Goal: Entertainment & Leisure: Consume media (video, audio)

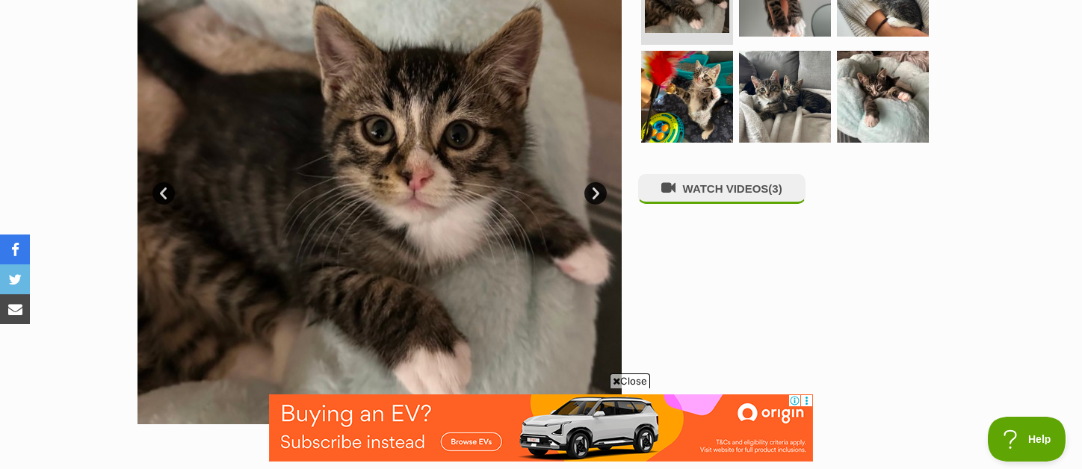
scroll to position [344, 0]
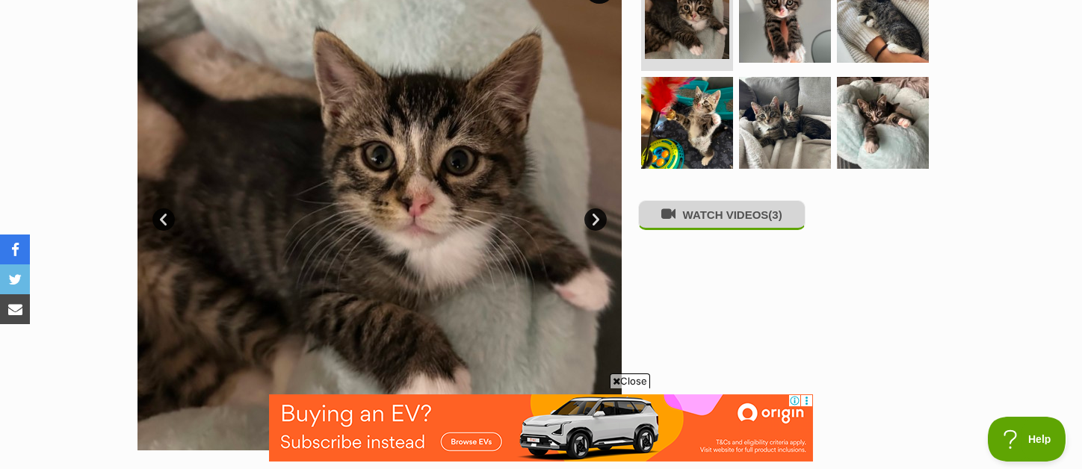
click at [725, 219] on button "WATCH VIDEOS (3)" at bounding box center [721, 214] width 167 height 29
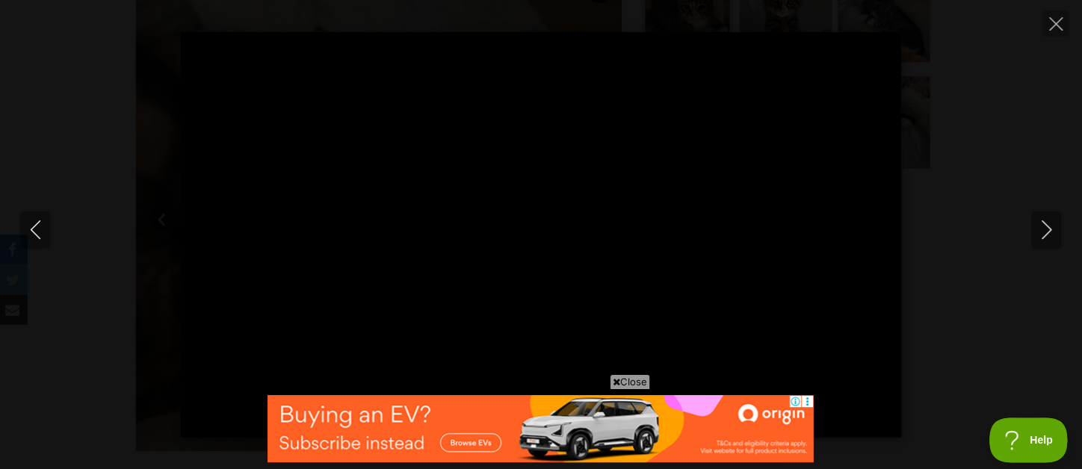
scroll to position [0, 0]
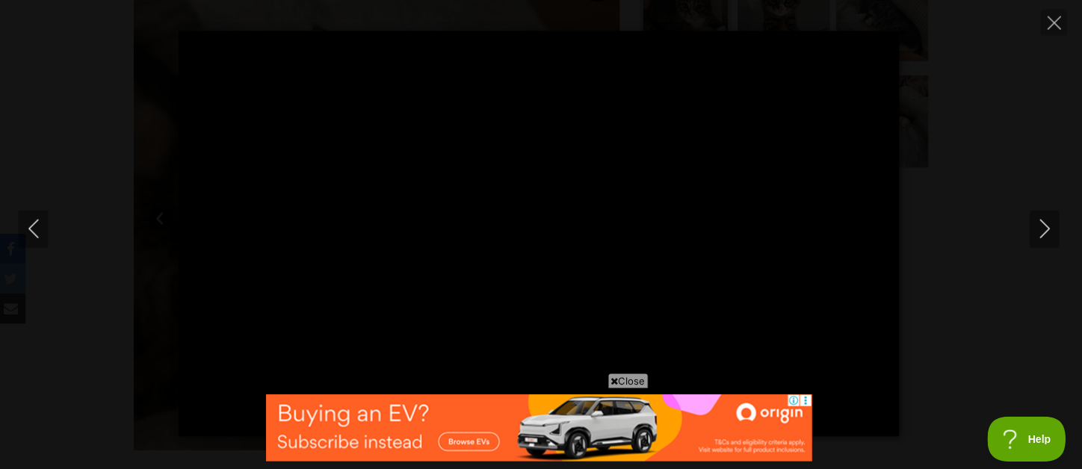
type input "100.00"
click at [1045, 229] on icon "Next" at bounding box center [1045, 229] width 19 height 19
click at [620, 380] on span "Close" at bounding box center [630, 381] width 40 height 15
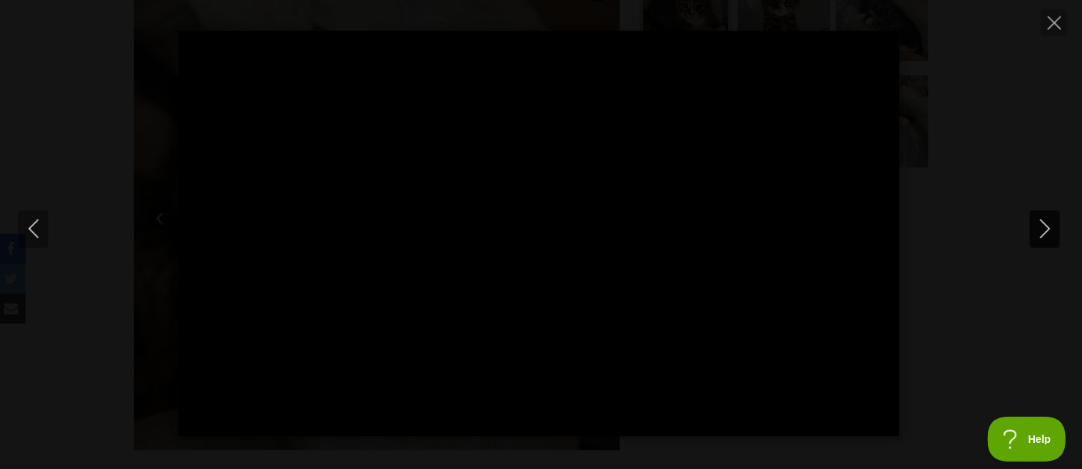
click at [1051, 226] on icon "Next" at bounding box center [1045, 229] width 19 height 19
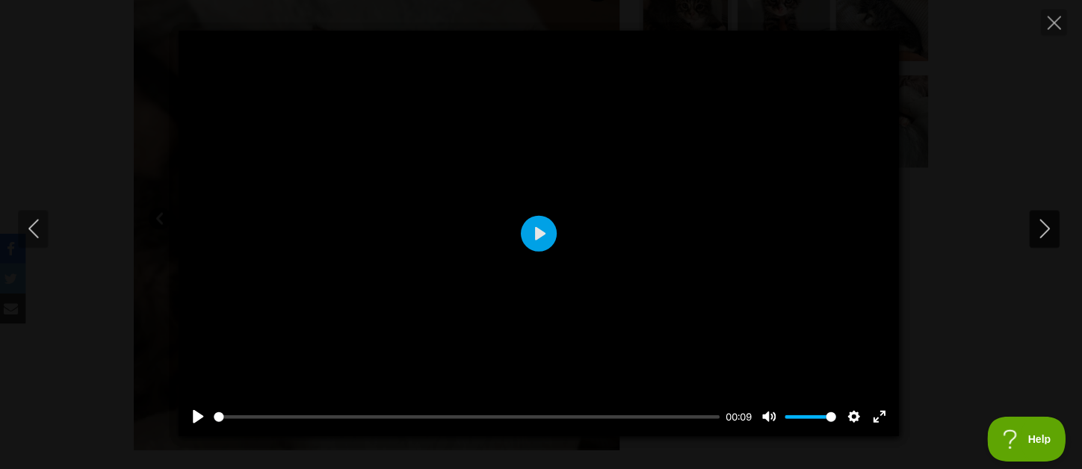
type input "35.12"
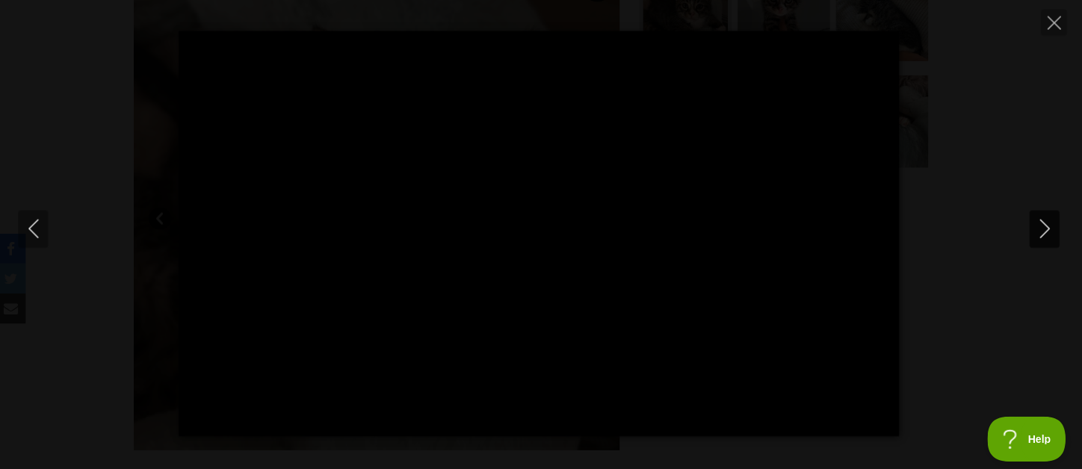
type input "100.00"
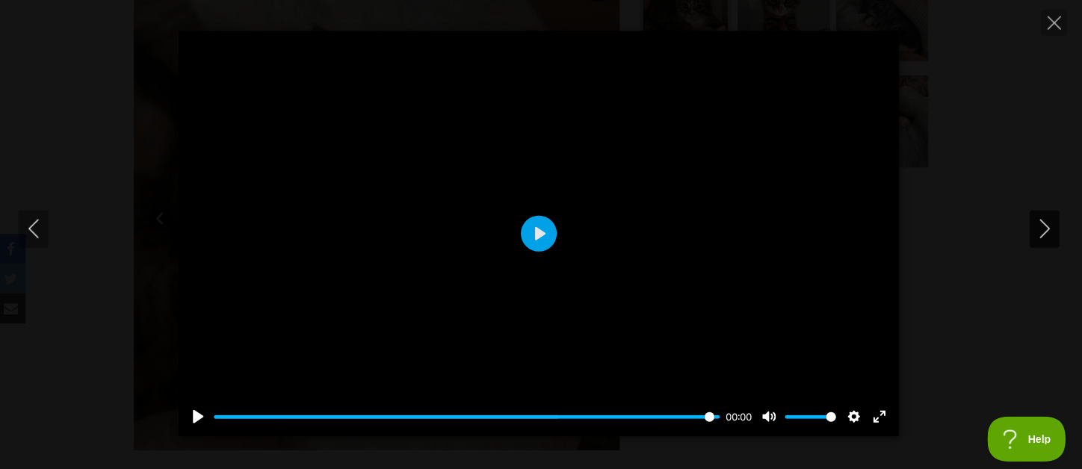
click at [1051, 226] on icon "Next" at bounding box center [1045, 229] width 19 height 19
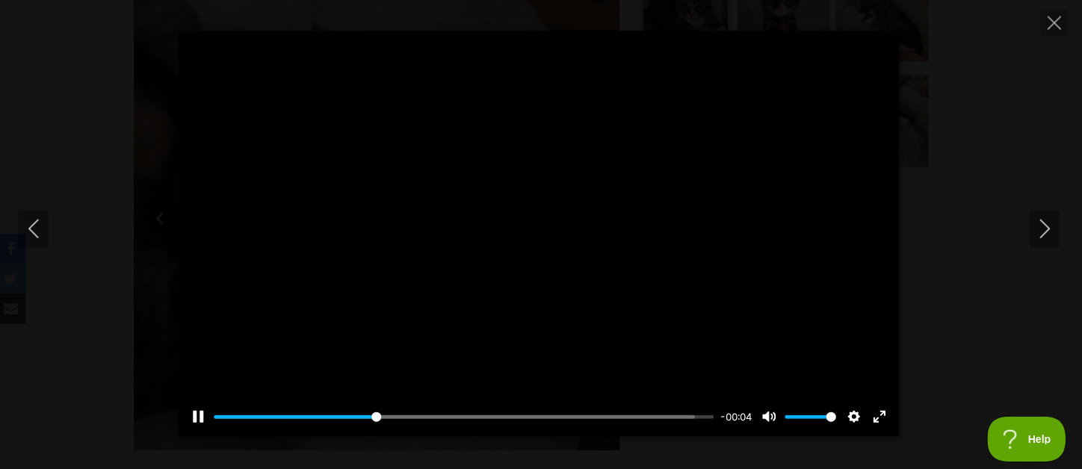
type input "35.63"
type input "39.67"
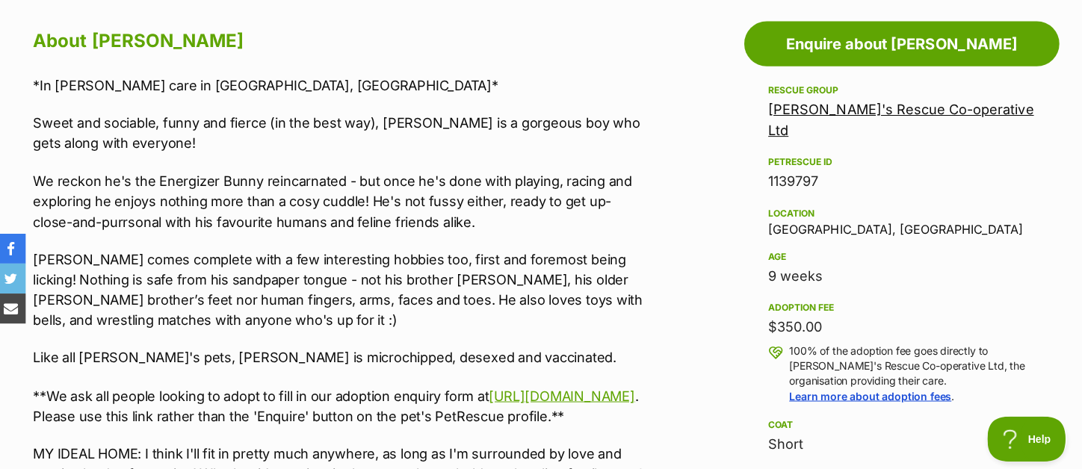
scroll to position [1011, 0]
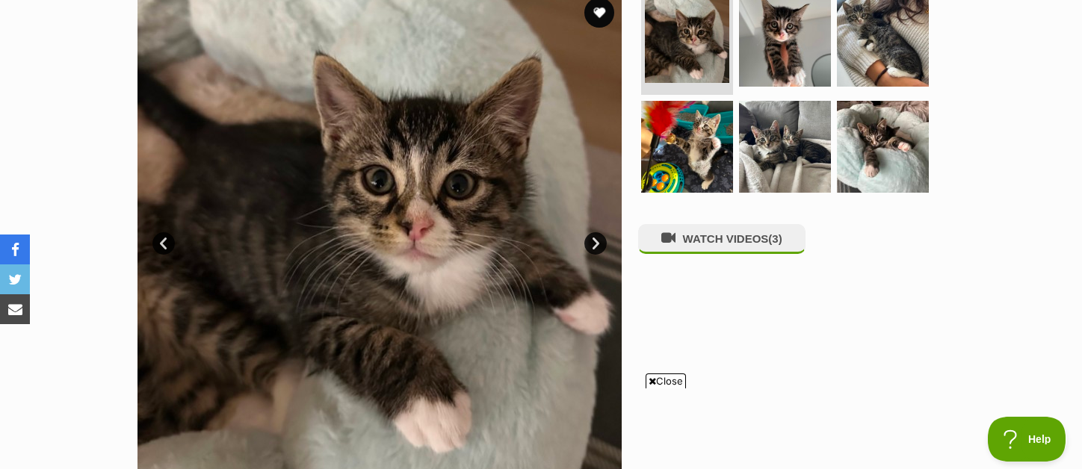
click at [593, 246] on link "Next" at bounding box center [595, 243] width 22 height 22
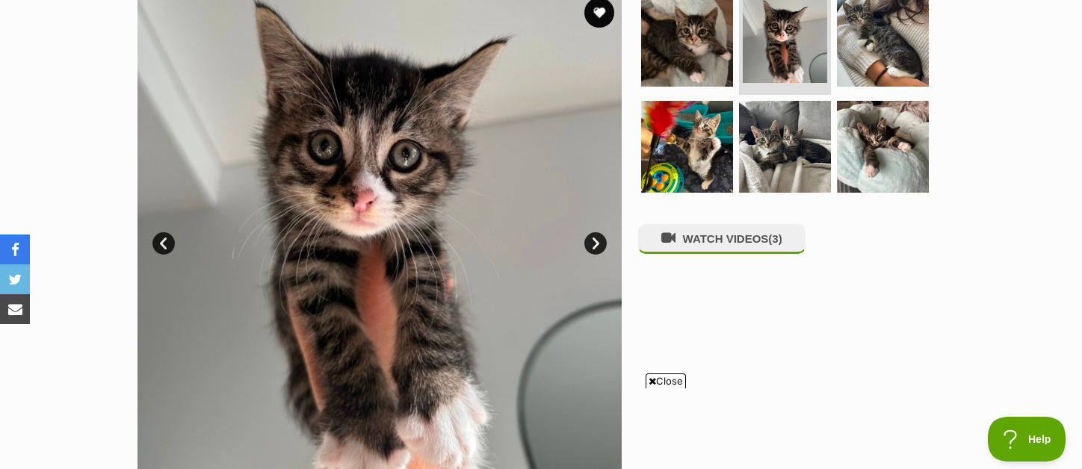
click at [593, 246] on link "Next" at bounding box center [595, 243] width 22 height 22
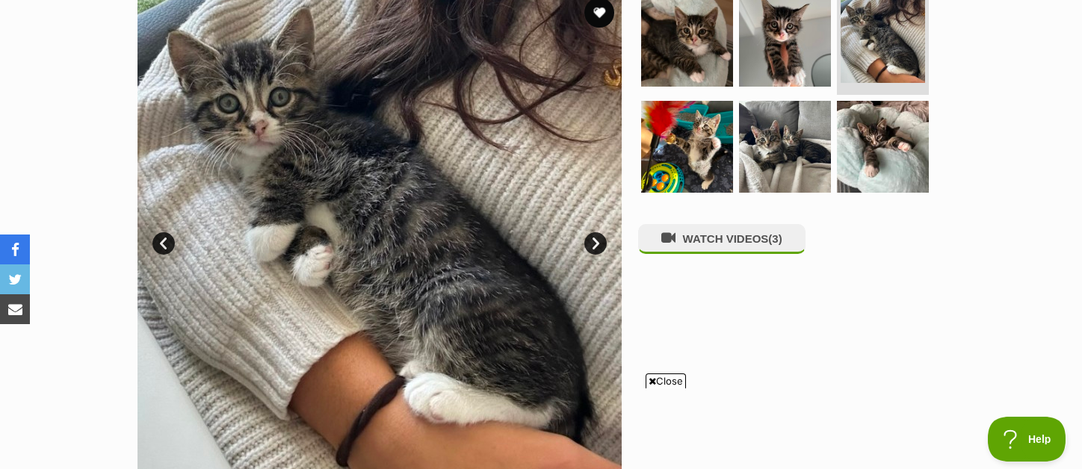
click at [593, 246] on link "Next" at bounding box center [595, 243] width 22 height 22
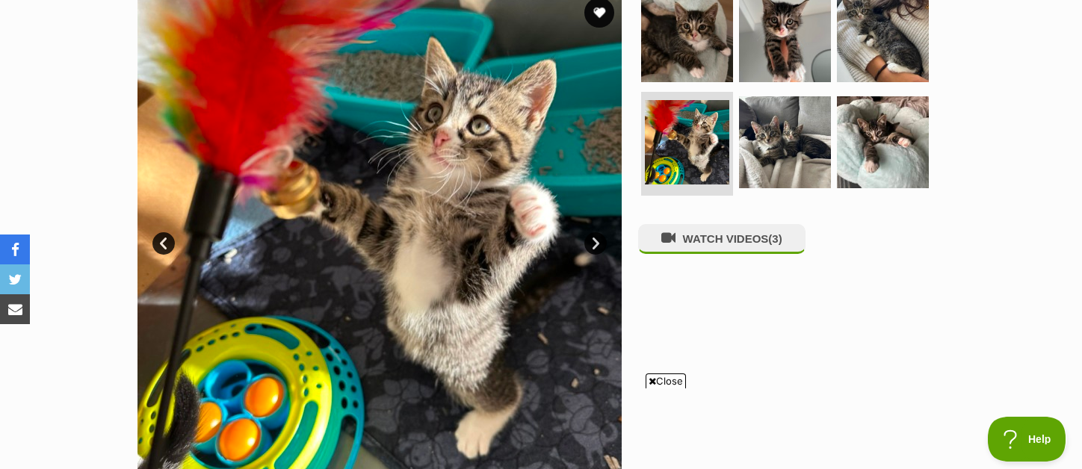
click at [593, 246] on link "Next" at bounding box center [595, 243] width 22 height 22
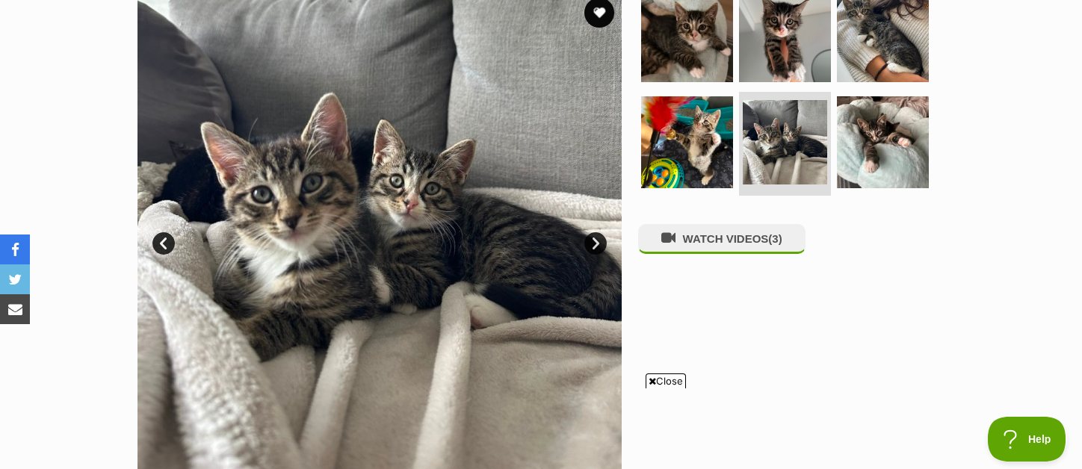
click at [593, 246] on link "Next" at bounding box center [595, 243] width 22 height 22
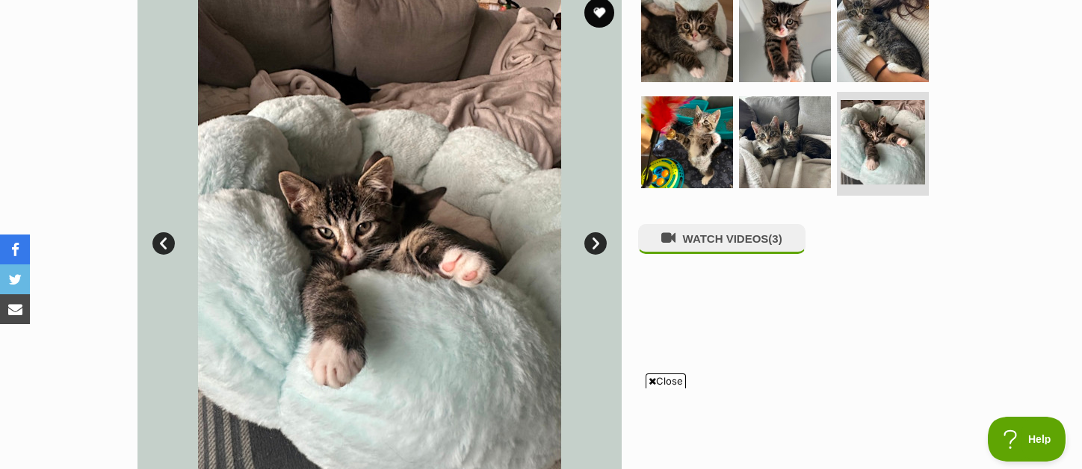
click at [593, 246] on link "Next" at bounding box center [595, 243] width 22 height 22
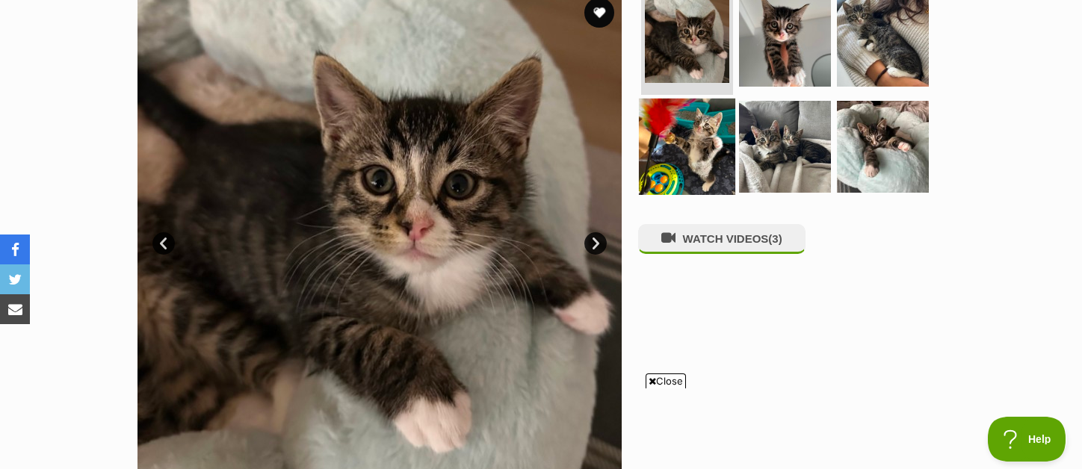
click at [702, 134] on img at bounding box center [687, 146] width 96 height 96
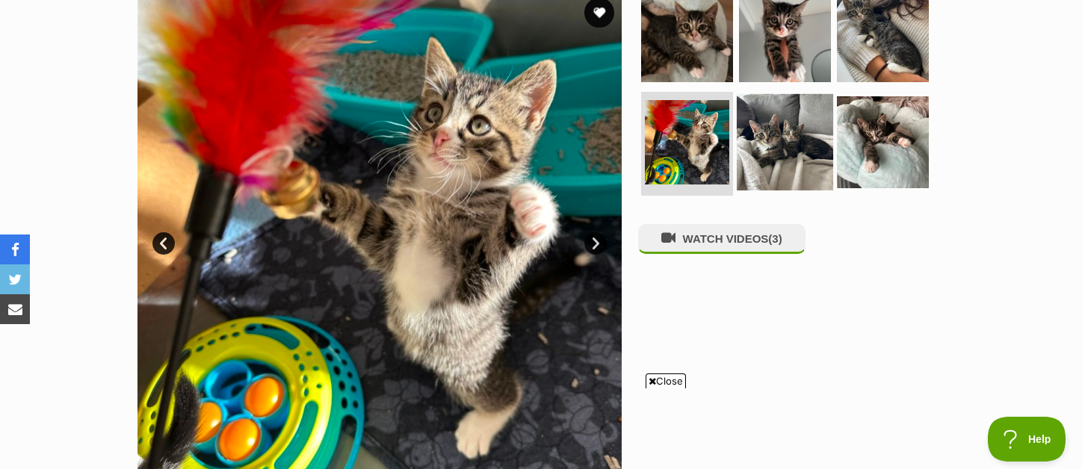
click at [762, 134] on img at bounding box center [785, 141] width 96 height 96
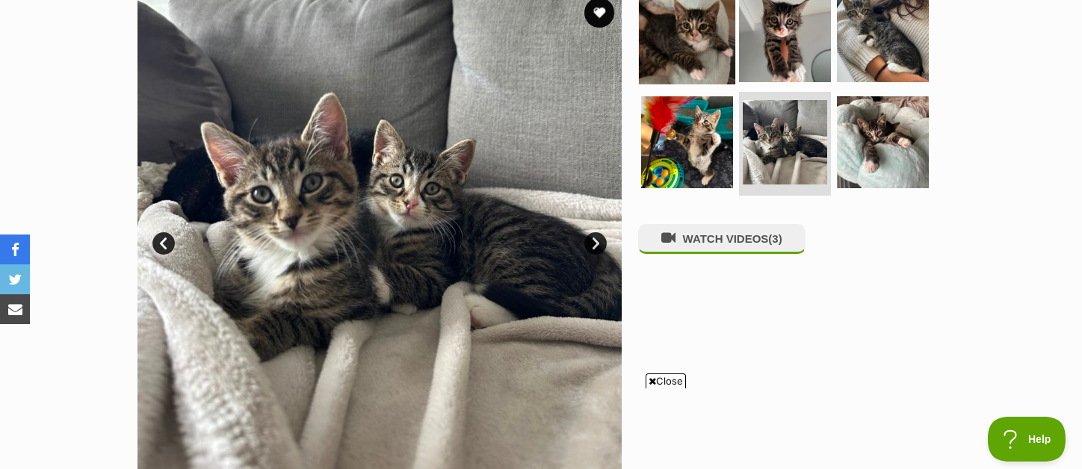
click at [689, 56] on img at bounding box center [687, 36] width 96 height 96
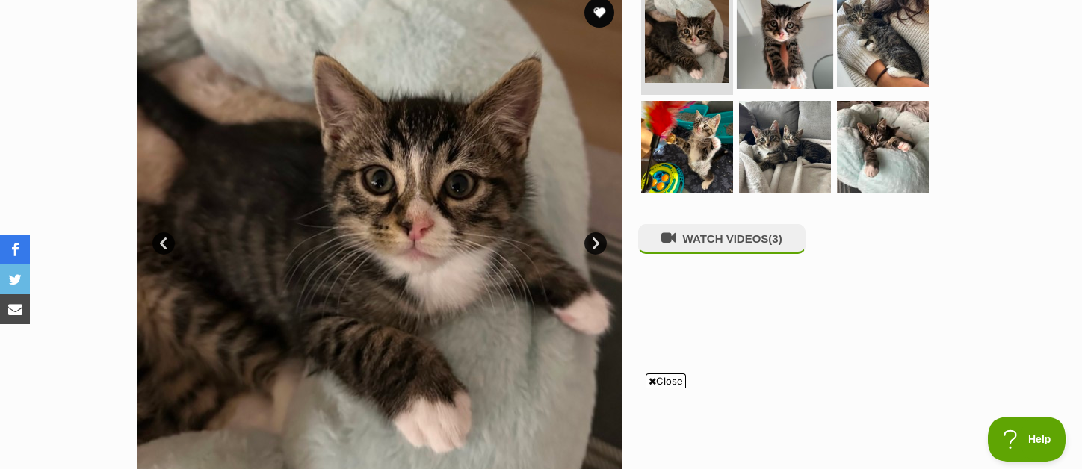
click at [764, 57] on img at bounding box center [785, 41] width 96 height 96
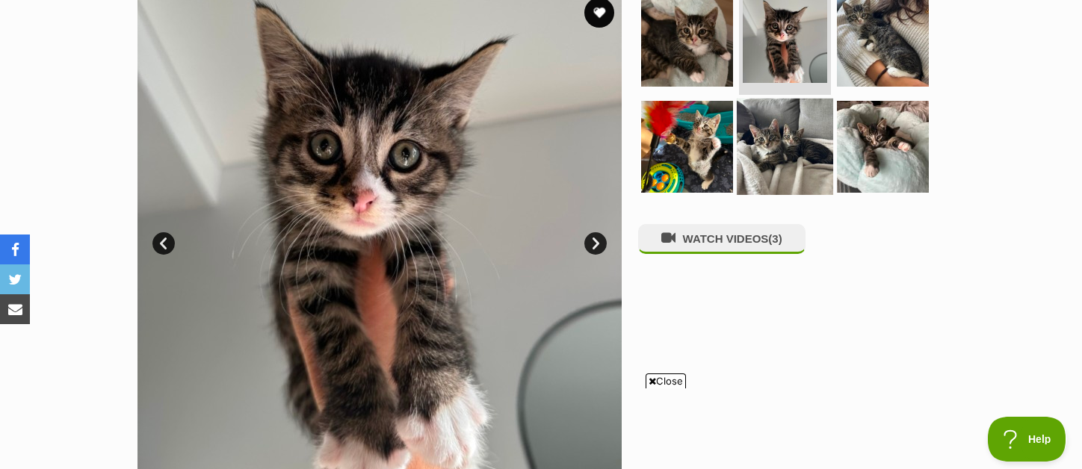
click at [784, 119] on img at bounding box center [785, 146] width 96 height 96
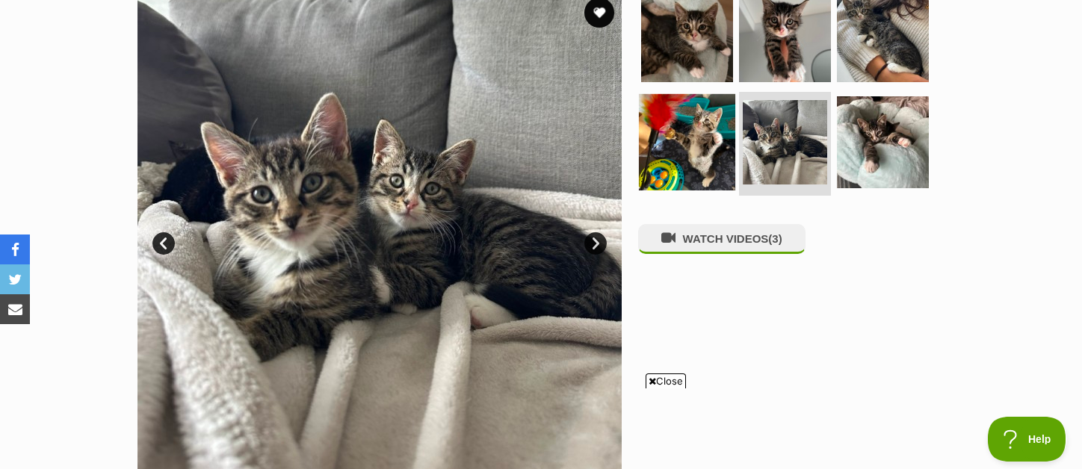
click at [720, 137] on img at bounding box center [687, 141] width 96 height 96
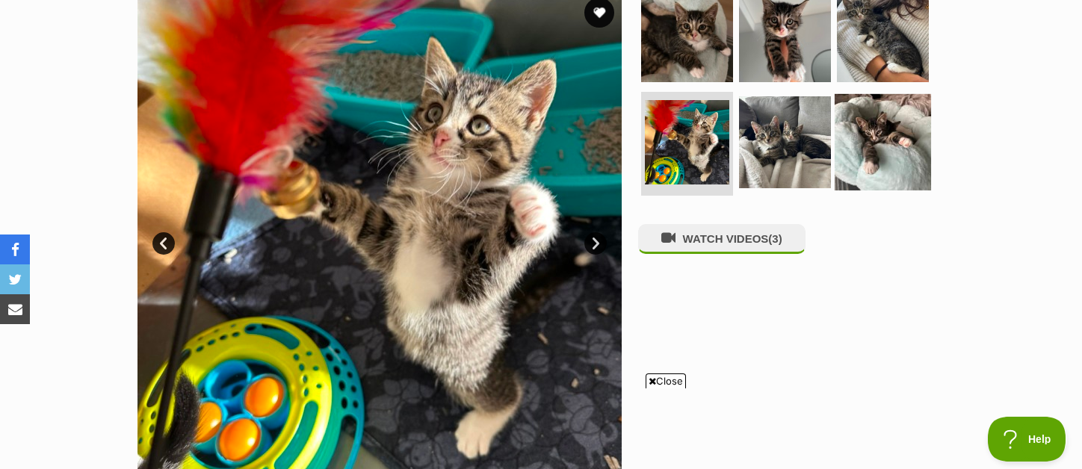
click at [873, 151] on img at bounding box center [883, 141] width 96 height 96
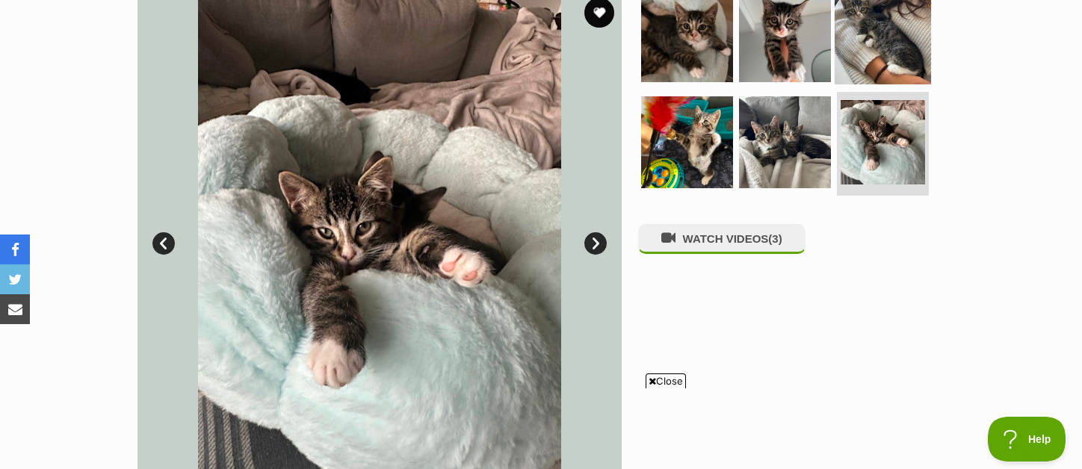
click at [895, 68] on img at bounding box center [883, 36] width 96 height 96
